Goal: Task Accomplishment & Management: Manage account settings

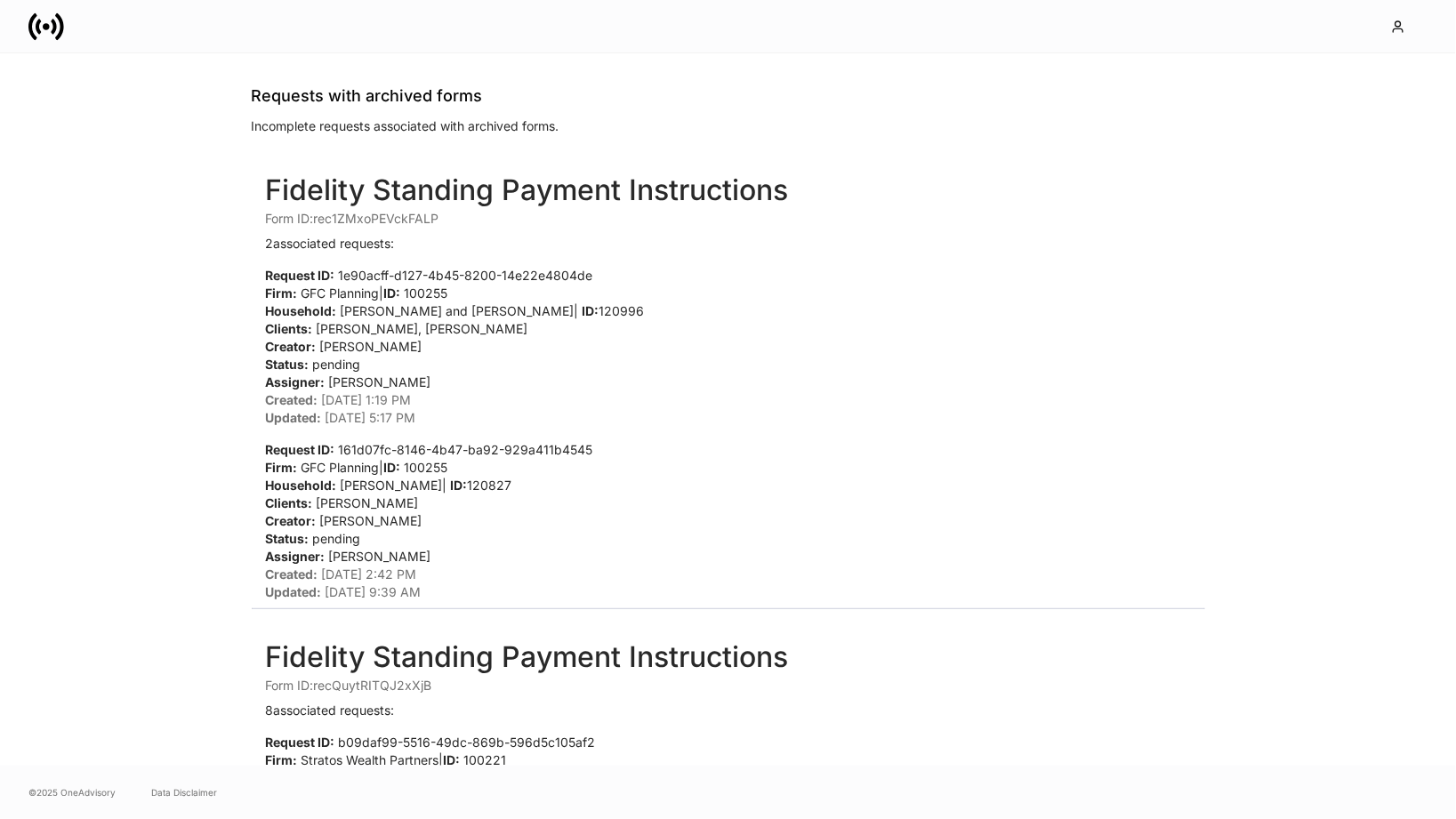
click at [57, 13] on icon at bounding box center [60, 25] width 9 height 27
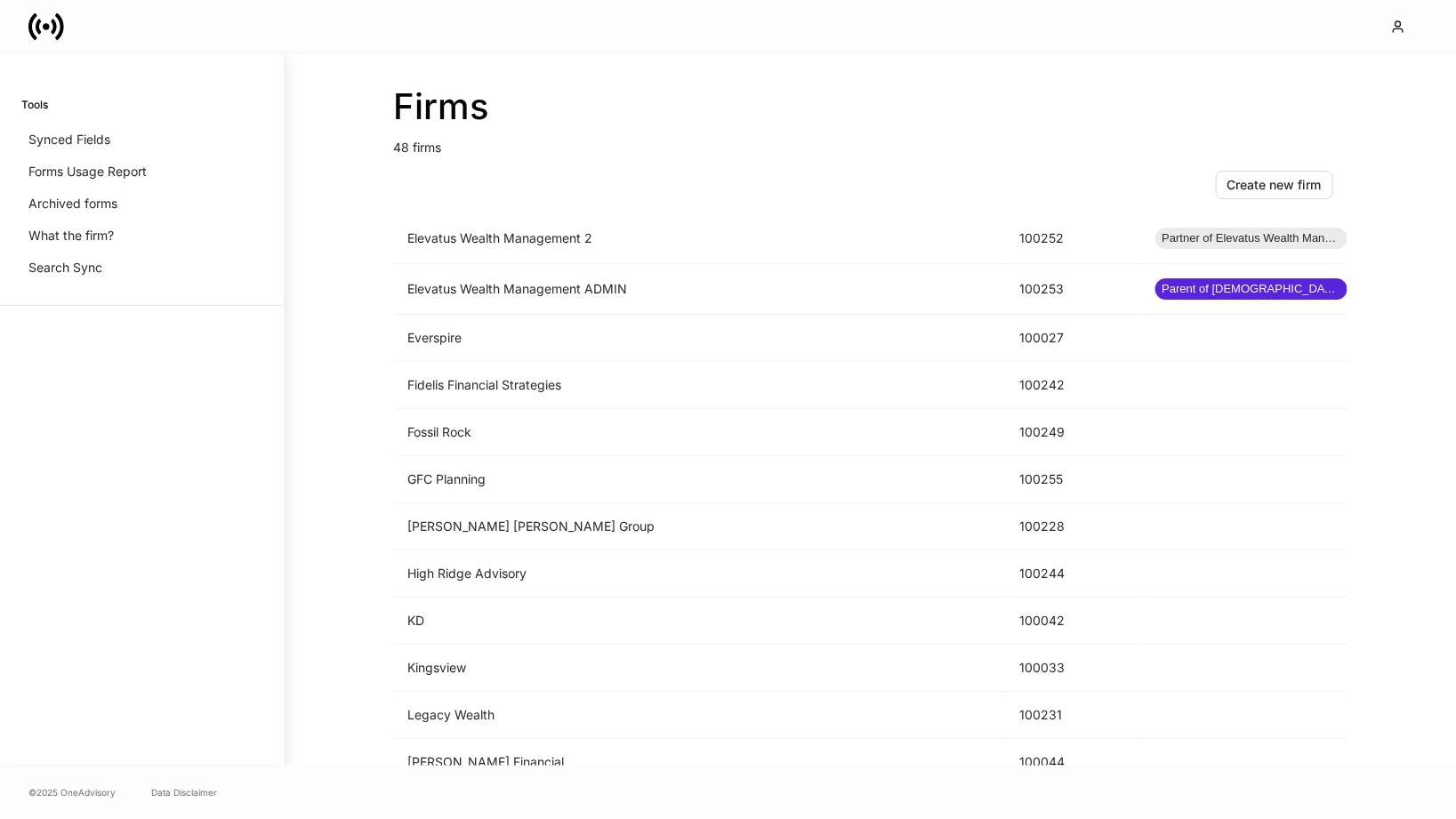
scroll to position [1152, 0]
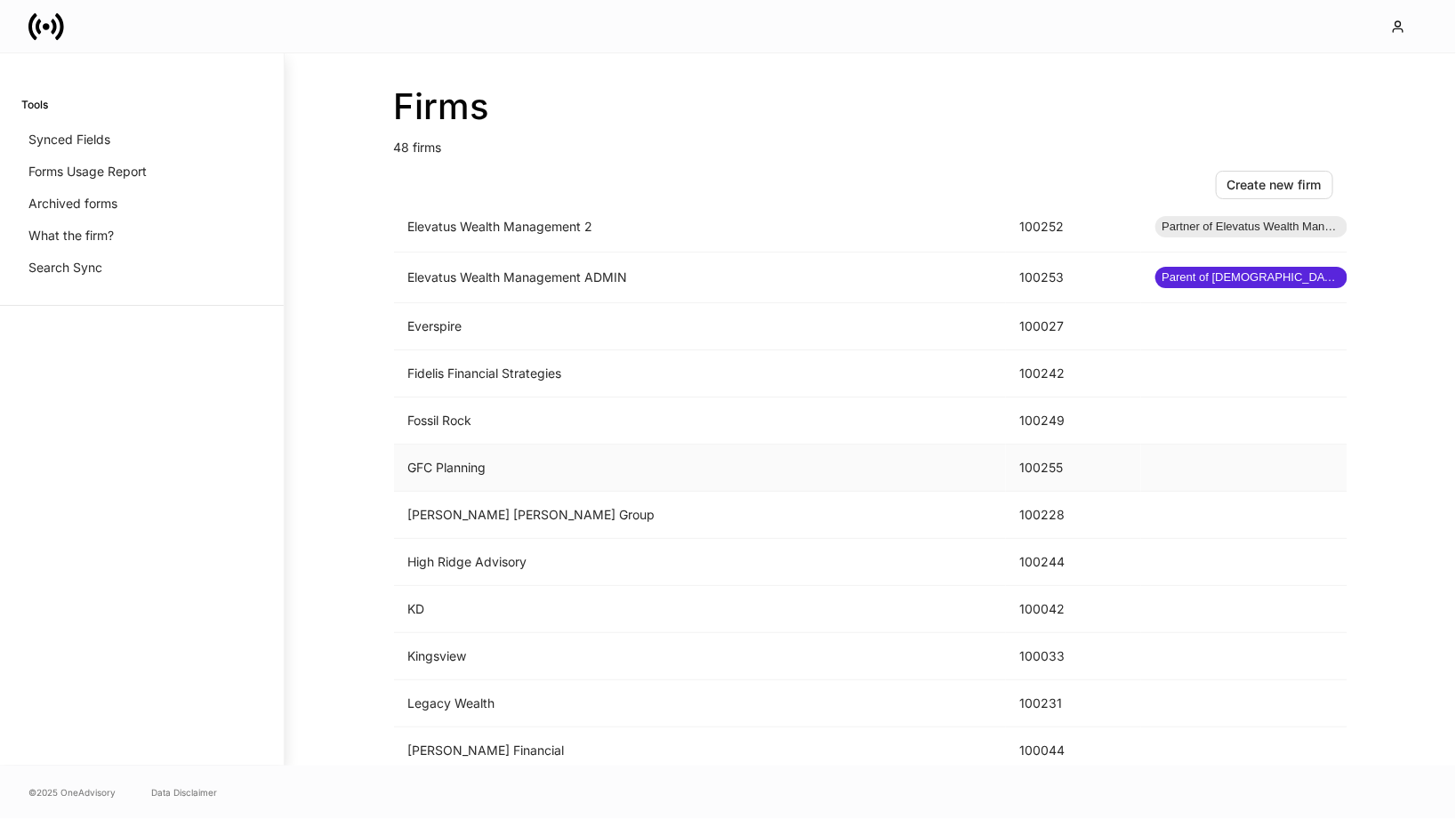
click at [681, 444] on td "GFC Planning" at bounding box center [700, 467] width 612 height 47
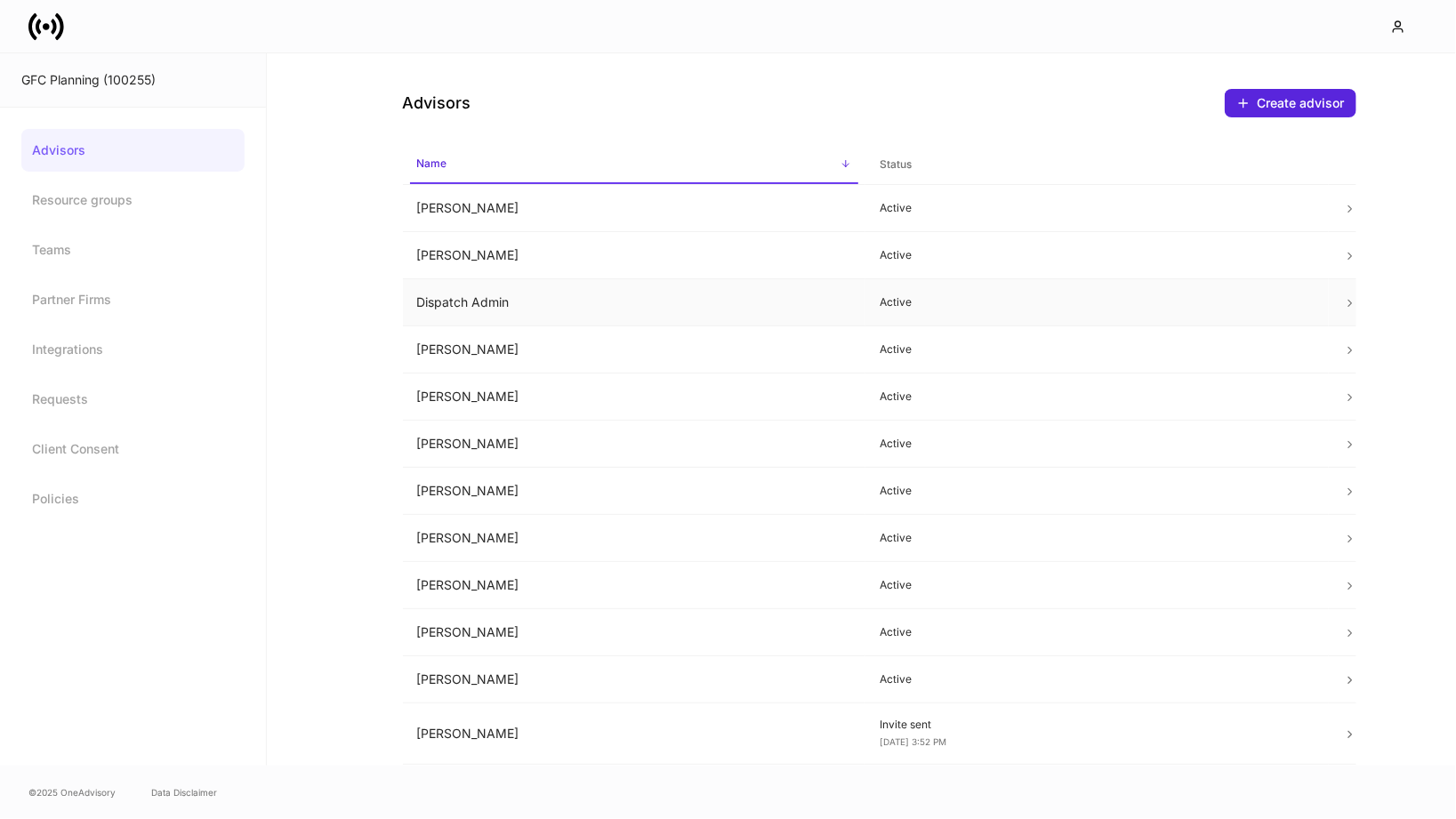
click at [522, 296] on td "Dispatch Admin" at bounding box center [634, 303] width 464 height 47
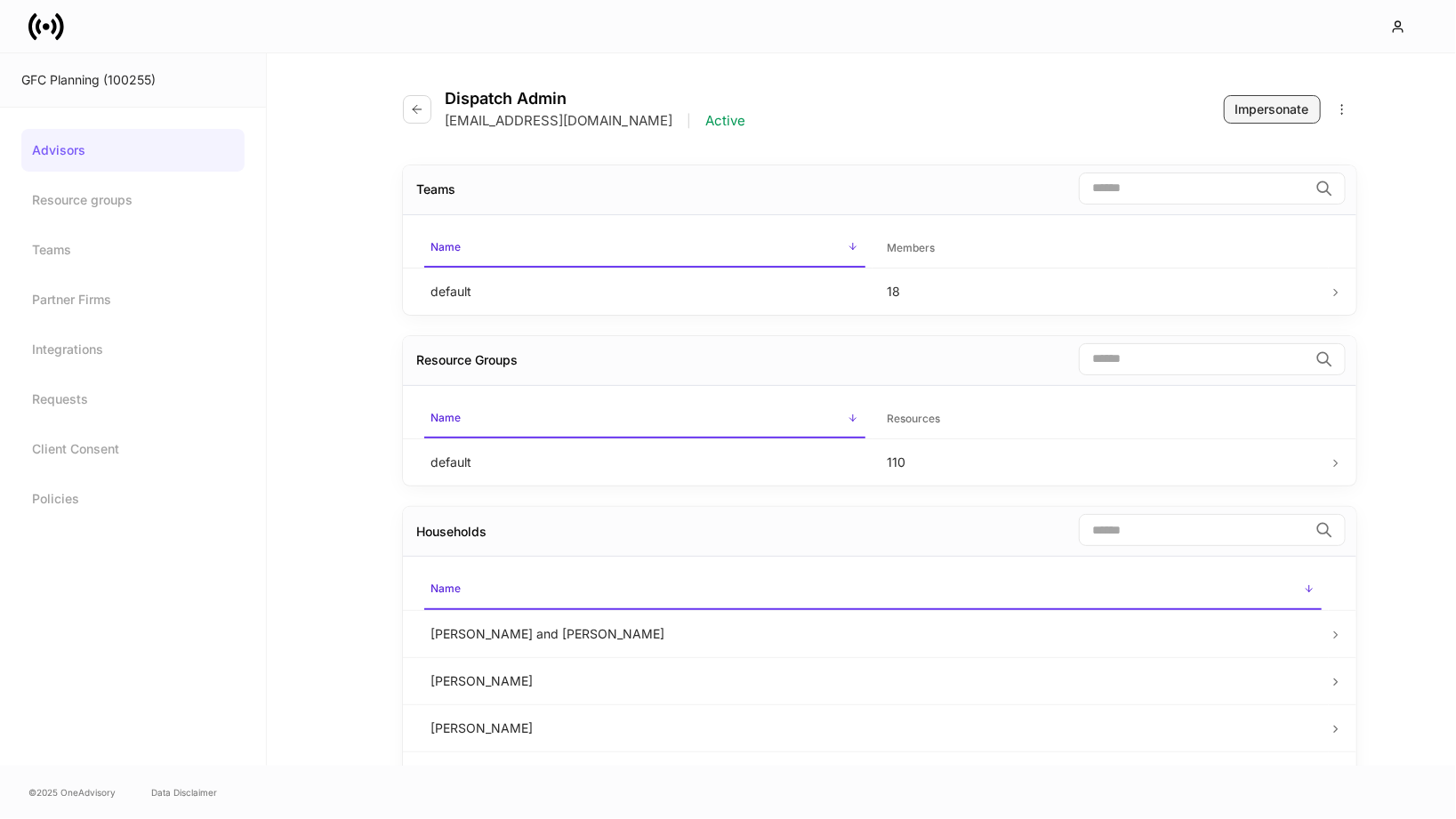
click at [1273, 114] on div "Impersonate" at bounding box center [1273, 109] width 74 height 18
